Goal: Task Accomplishment & Management: Use online tool/utility

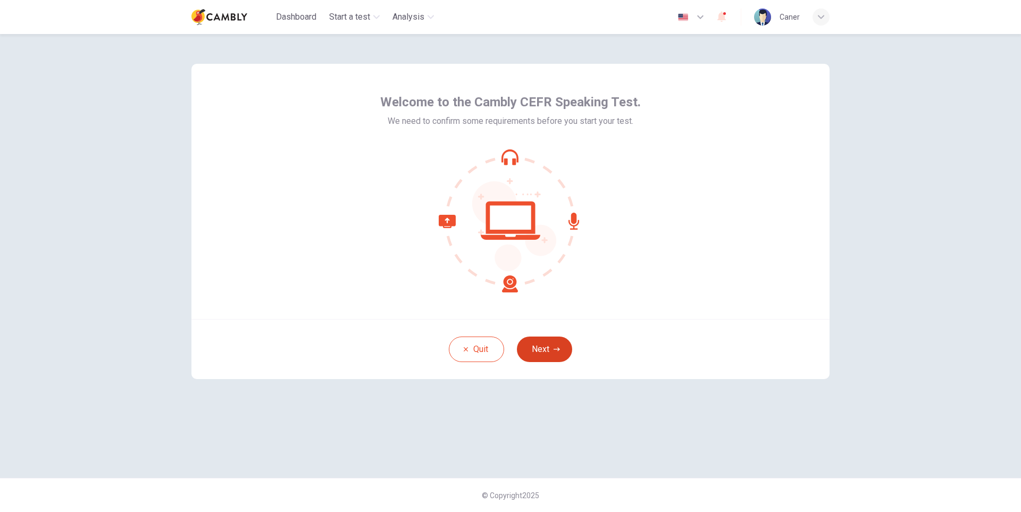
click at [539, 347] on button "Next" at bounding box center [544, 350] width 55 height 26
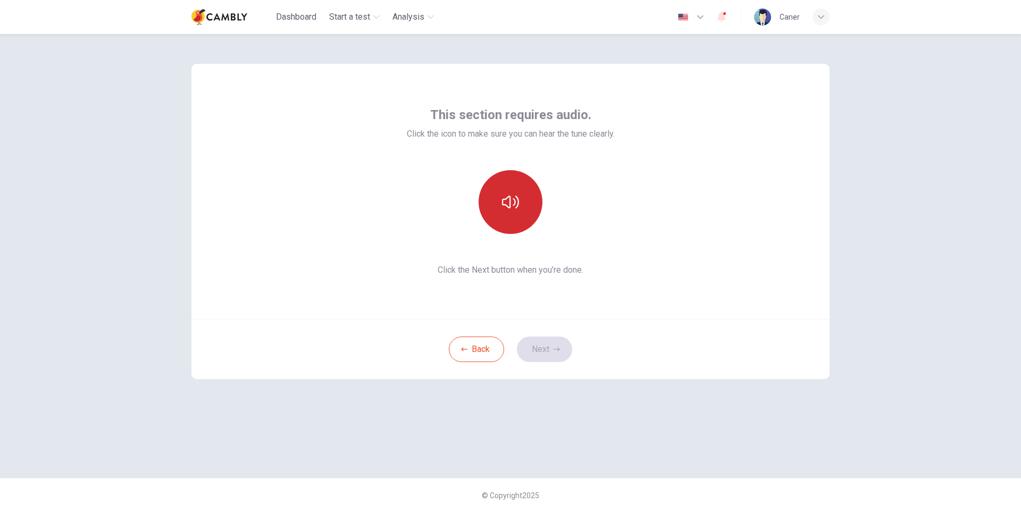
click at [518, 203] on icon "button" at bounding box center [510, 202] width 17 height 13
click at [509, 196] on icon "button" at bounding box center [510, 202] width 17 height 13
click at [511, 206] on icon "button" at bounding box center [510, 202] width 17 height 17
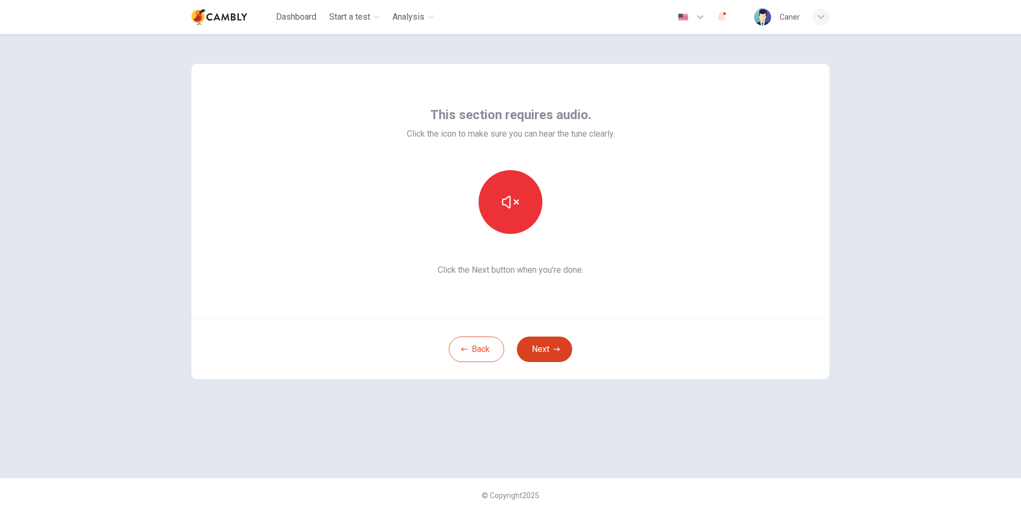
click at [548, 350] on button "Next" at bounding box center [544, 350] width 55 height 26
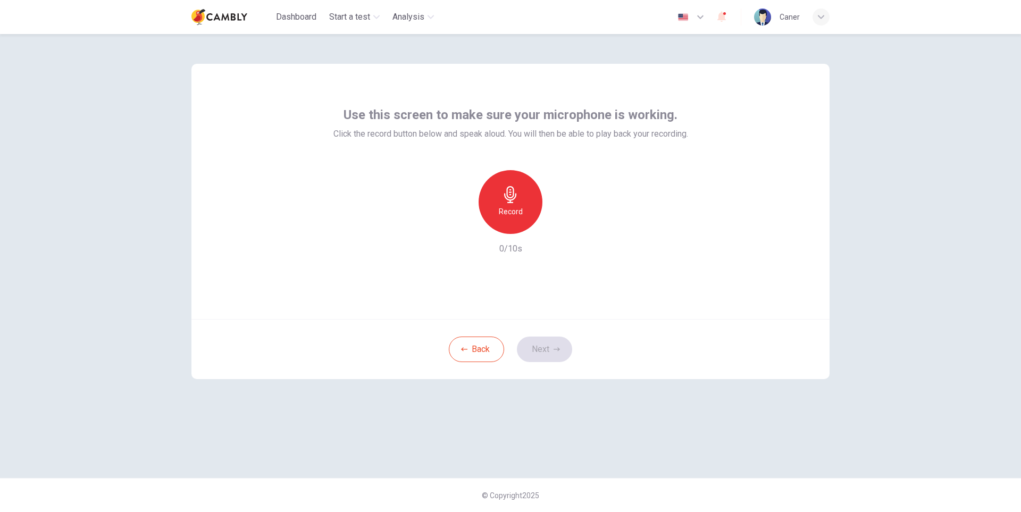
click at [508, 186] on icon "button" at bounding box center [510, 194] width 17 height 17
click at [550, 352] on button "Next" at bounding box center [544, 350] width 55 height 26
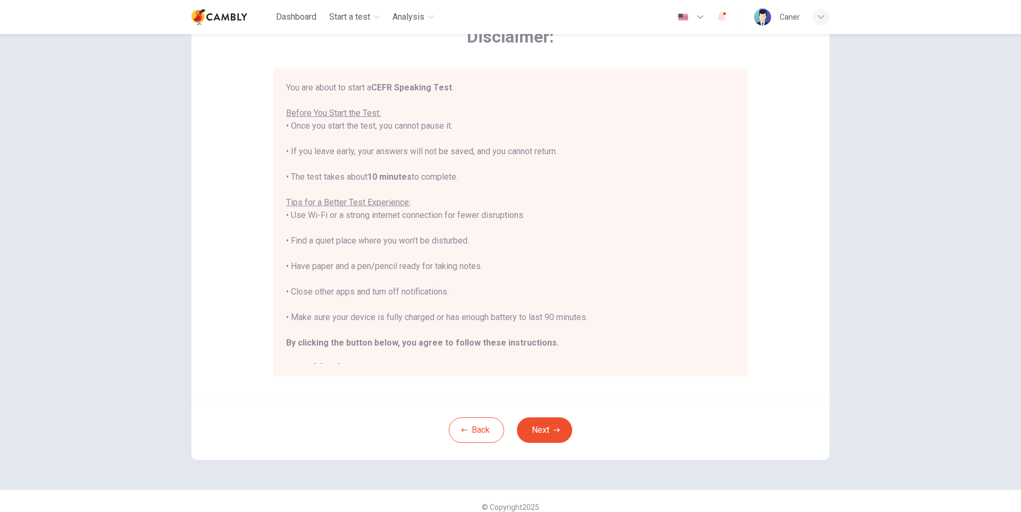
scroll to position [79, 0]
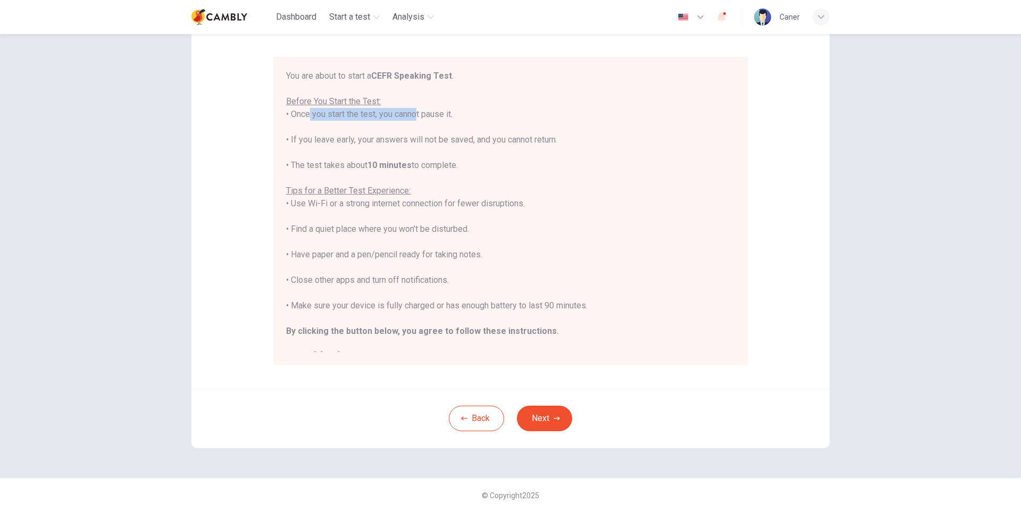
drag, startPoint x: 298, startPoint y: 114, endPoint x: 406, endPoint y: 117, distance: 108.5
click at [406, 117] on div "You are about to start a CEFR Speaking Test . Before You Start the Test: • Once…" at bounding box center [510, 217] width 449 height 294
click at [483, 123] on div "You are about to start a CEFR Speaking Test . Before You Start the Test: • Once…" at bounding box center [510, 217] width 449 height 294
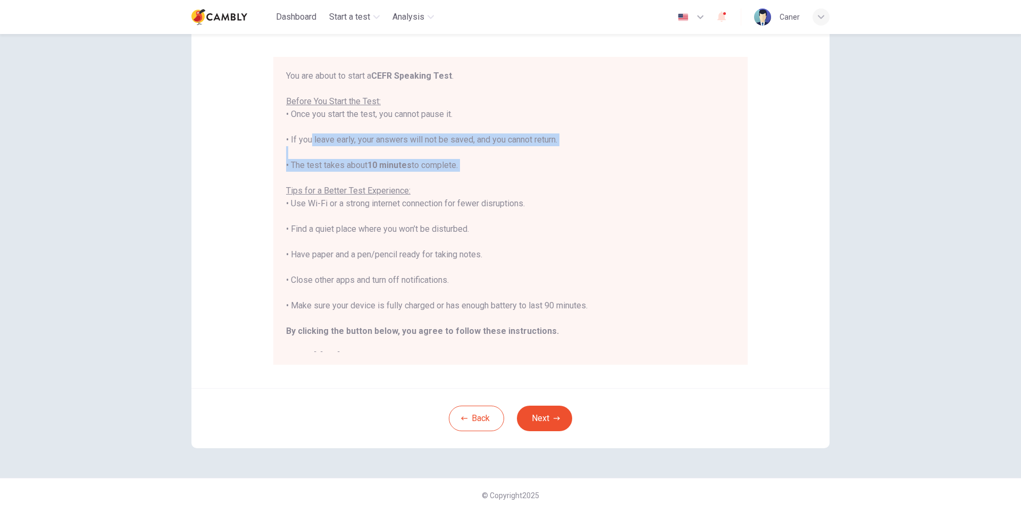
drag, startPoint x: 305, startPoint y: 140, endPoint x: 470, endPoint y: 173, distance: 168.1
click at [470, 173] on div "You are about to start a CEFR Speaking Test . Before You Start the Test: • Once…" at bounding box center [510, 217] width 449 height 294
click at [518, 177] on div "You are about to start a CEFR Speaking Test . Before You Start the Test: • Once…" at bounding box center [510, 217] width 449 height 294
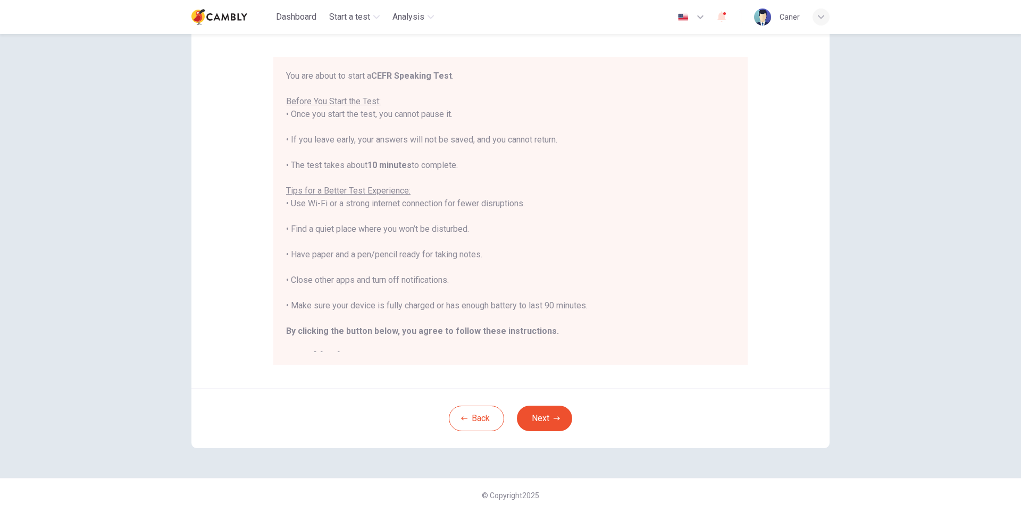
scroll to position [12, 0]
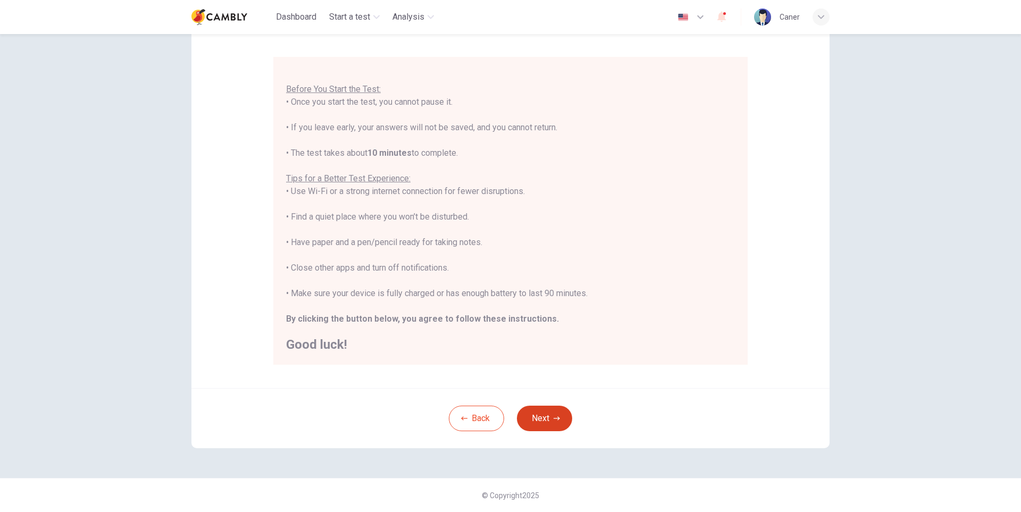
click at [540, 416] on button "Next" at bounding box center [544, 419] width 55 height 26
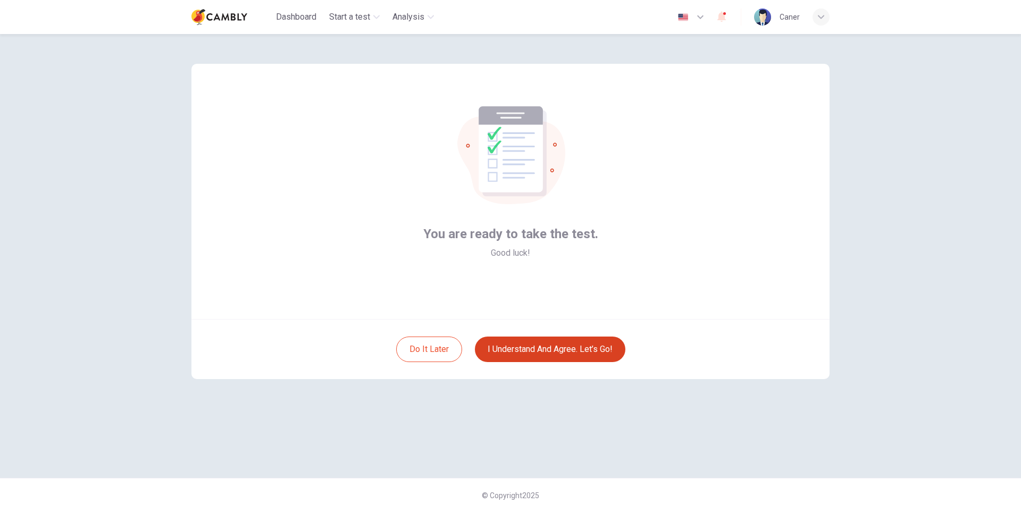
scroll to position [0, 0]
click at [549, 352] on button "I understand and agree. Let’s go!" at bounding box center [550, 350] width 150 height 26
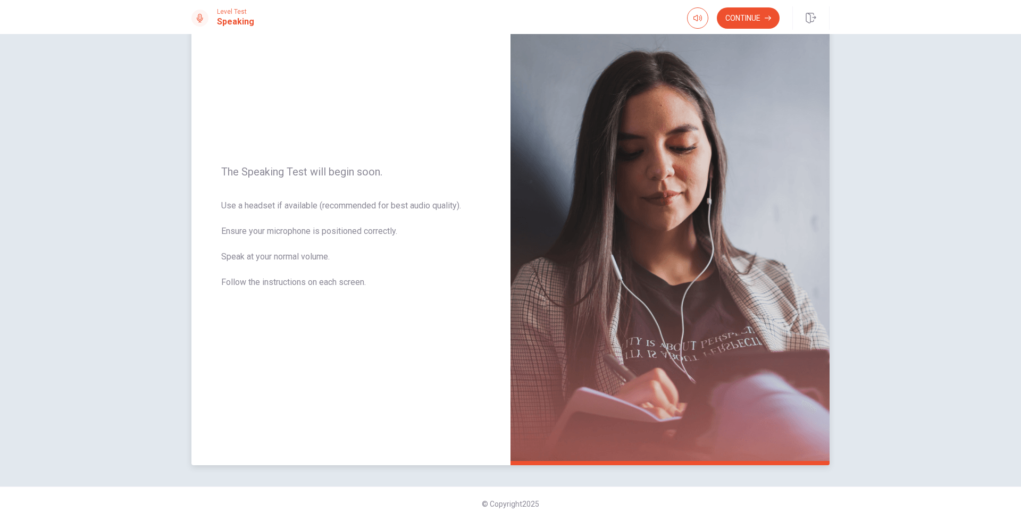
scroll to position [62, 0]
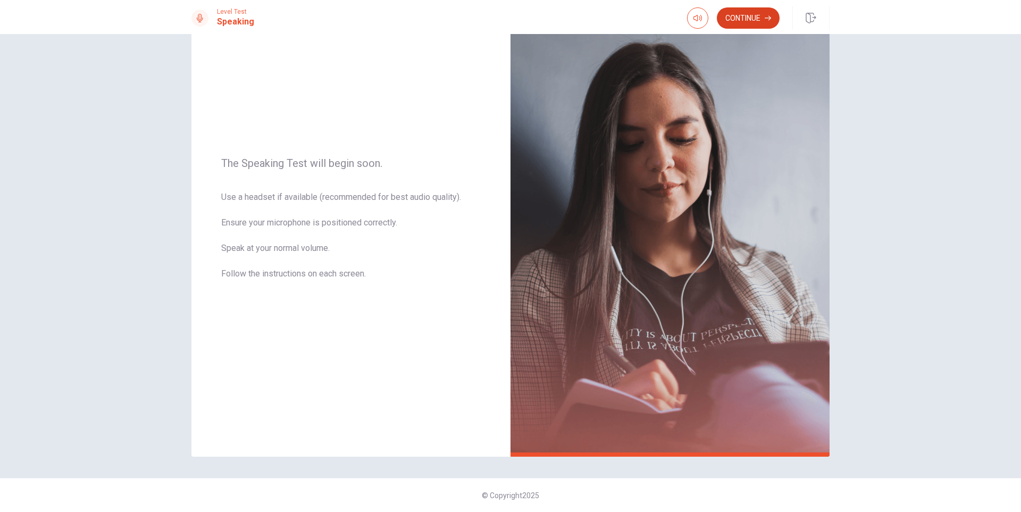
click at [751, 15] on button "Continue" at bounding box center [748, 17] width 63 height 21
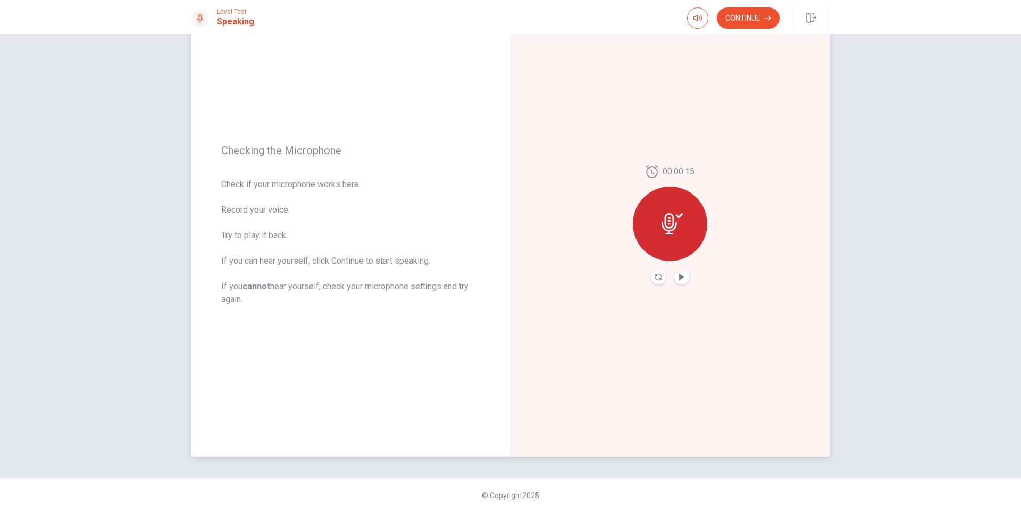
click at [675, 275] on button "Play Audio" at bounding box center [681, 277] width 15 height 15
click at [679, 277] on icon "Pause Audio" at bounding box center [682, 277] width 6 height 6
click at [744, 13] on button "Continue" at bounding box center [748, 17] width 63 height 21
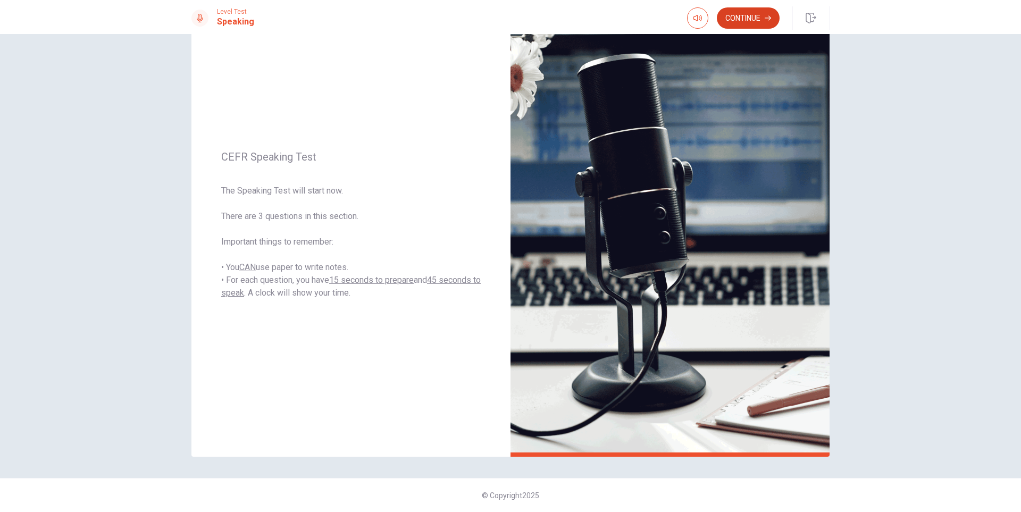
click at [747, 20] on button "Continue" at bounding box center [748, 17] width 63 height 21
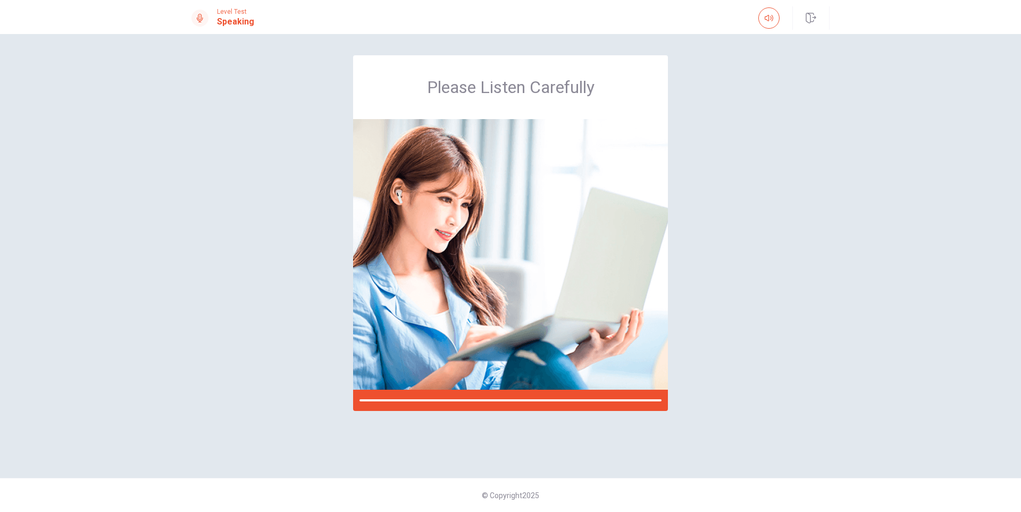
scroll to position [0, 0]
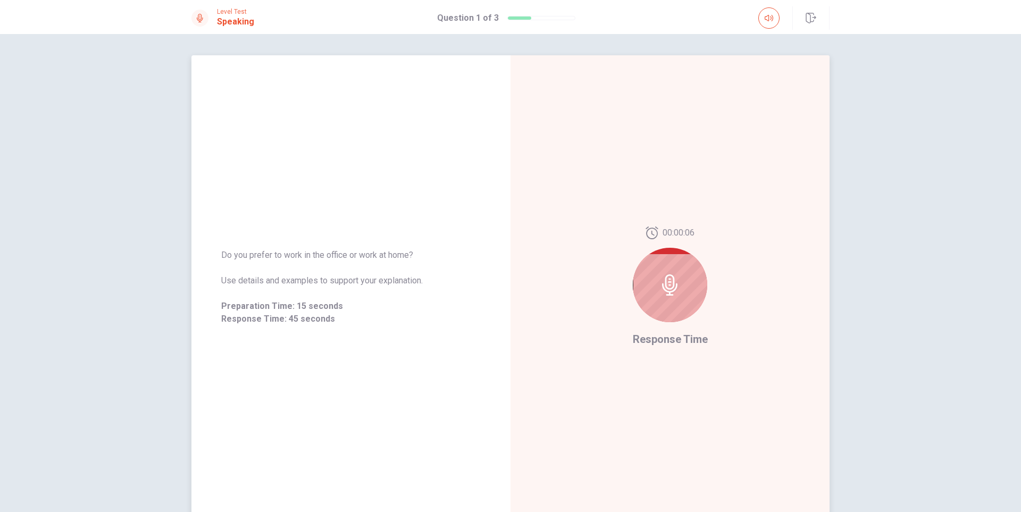
click at [664, 268] on div at bounding box center [670, 285] width 74 height 74
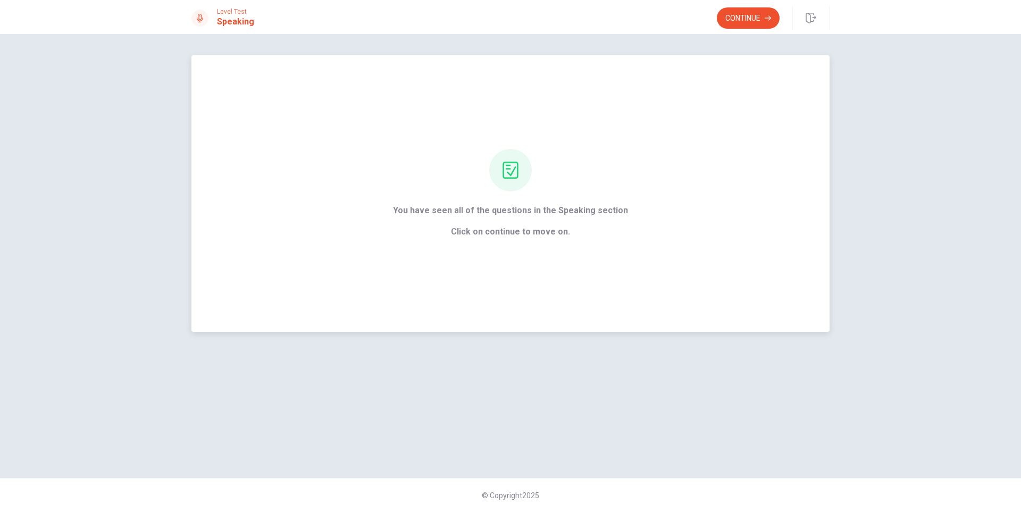
click at [507, 235] on span "Click on continue to move on." at bounding box center [510, 231] width 235 height 13
click at [546, 231] on span "Click on continue to move on." at bounding box center [510, 231] width 235 height 13
click at [509, 170] on icon at bounding box center [510, 170] width 17 height 17
click at [747, 14] on button "Continue" at bounding box center [748, 17] width 63 height 21
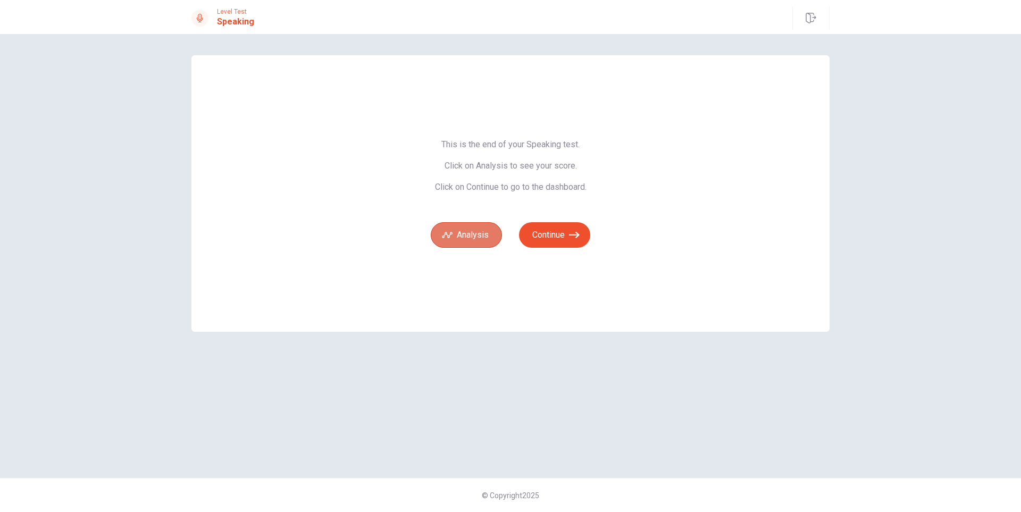
click at [454, 231] on button "Analysis" at bounding box center [466, 235] width 71 height 26
